Goal: Information Seeking & Learning: Learn about a topic

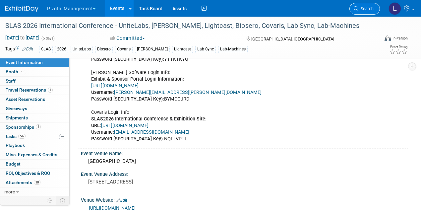
click at [366, 11] on span "Search" at bounding box center [366, 8] width 15 height 5
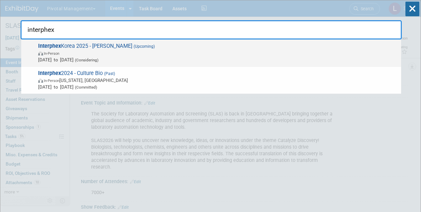
type input "interphex"
click at [124, 50] on span "In-Person" at bounding box center [218, 53] width 360 height 7
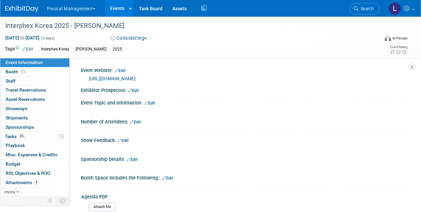
click at [136, 78] on link "https://www.bioplusinterphex.co.kr_en-us_exhibitor_exhibitor.html" at bounding box center [112, 78] width 47 height 5
click at [122, 70] on link "Edit" at bounding box center [120, 70] width 11 height 5
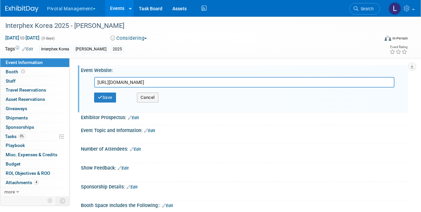
click at [238, 80] on input "https://www.bioplusinterphex.co.kr_en-us_exhibitor_exhibitor.html" at bounding box center [244, 82] width 301 height 11
drag, startPoint x: 239, startPoint y: 82, endPoint x: 165, endPoint y: 82, distance: 74.3
click at [165, 82] on input "https://www.bioplusinterphex.co.kr_en-us_exhibitor_exhibitor.html" at bounding box center [244, 82] width 301 height 11
type input "https://www.bioplusinterphex.co"
click at [110, 98] on button "Save" at bounding box center [105, 98] width 22 height 10
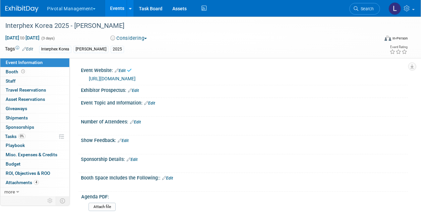
click at [120, 81] on div "https://www.bioplusinterphex.co" at bounding box center [246, 79] width 314 height 8
click at [120, 80] on link "https://www.bioplusinterphex.co" at bounding box center [112, 78] width 47 height 5
click at [123, 71] on link "Edit" at bounding box center [120, 70] width 11 height 5
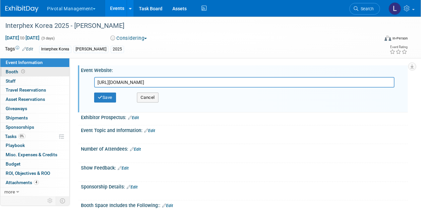
drag, startPoint x: 182, startPoint y: 82, endPoint x: 55, endPoint y: 75, distance: 127.6
type input "https://www.bioplusinterphex.co.kr/"
click at [117, 99] on div "Save Cancel" at bounding box center [246, 98] width 304 height 20
click at [112, 97] on button "Save" at bounding box center [105, 98] width 22 height 10
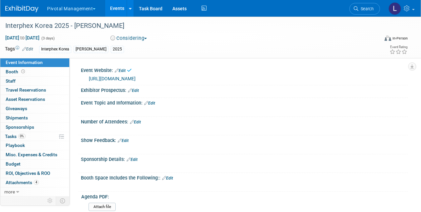
click at [130, 80] on link "https://www.bioplusinterphex.co.kr/" at bounding box center [112, 78] width 47 height 5
click at [21, 182] on span "Attachments 4" at bounding box center [22, 182] width 33 height 5
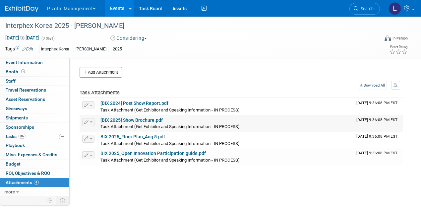
click at [143, 120] on link "[BIX 2025] Show Brochure.pdf" at bounding box center [132, 119] width 62 height 5
click at [127, 118] on link "[BIX 2025] Show Brochure.pdf" at bounding box center [132, 119] width 62 height 5
click at [356, 9] on icon at bounding box center [356, 8] width 5 height 5
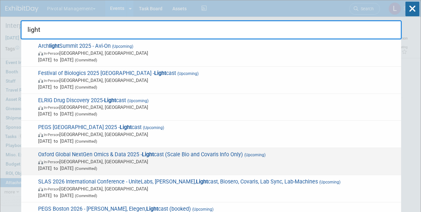
type input "light"
click at [112, 153] on span "Oxford Global NextGen Omics & Data 2025 - Light cast (Scale Bio and Covaris Inf…" at bounding box center [217, 161] width 362 height 20
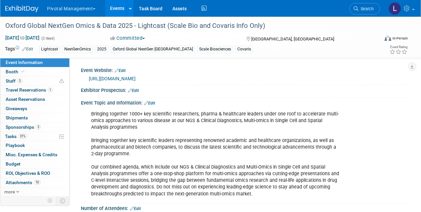
click at [19, 61] on span "Event Information" at bounding box center [24, 62] width 37 height 5
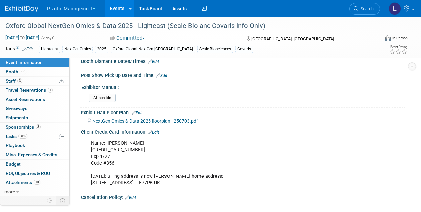
scroll to position [996, 0]
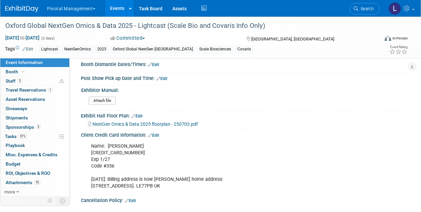
click at [168, 125] on span "NextGen Omics & Data 2025 floorplan - 250703.pdf" at bounding box center [146, 123] width 106 height 5
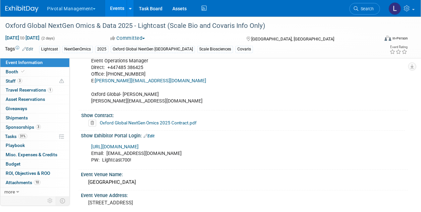
scroll to position [645, 0]
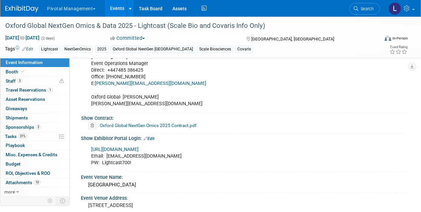
click at [139, 147] on link "[URL][DOMAIN_NAME]" at bounding box center [114, 150] width 47 height 6
click at [17, 74] on span "Booth" at bounding box center [16, 71] width 20 height 5
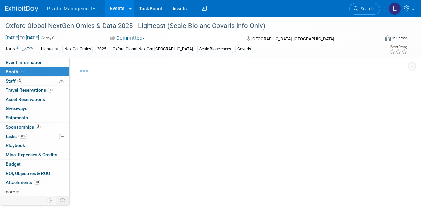
select select "Yes"
